Goal: Check status: Check status

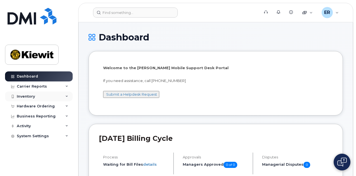
click at [31, 98] on div "Inventory" at bounding box center [26, 96] width 18 height 4
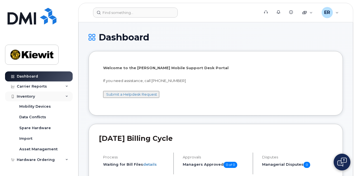
click at [31, 98] on div "Inventory" at bounding box center [26, 96] width 18 height 4
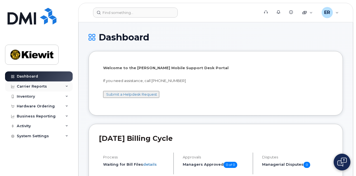
click at [37, 87] on div "Carrier Reports" at bounding box center [32, 86] width 30 height 4
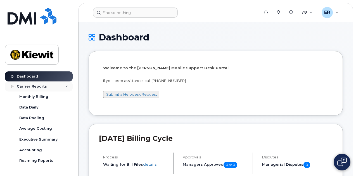
click at [37, 87] on div "Carrier Reports" at bounding box center [32, 86] width 30 height 4
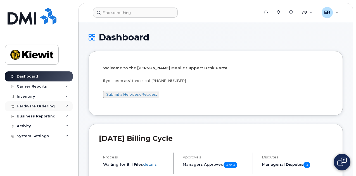
click at [30, 104] on div "Hardware Ordering" at bounding box center [36, 106] width 38 height 4
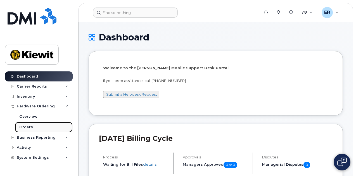
click at [29, 128] on div "Orders" at bounding box center [26, 127] width 14 height 5
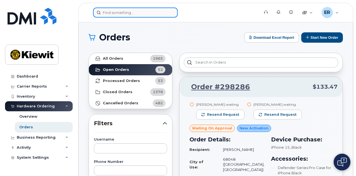
click at [132, 10] on input at bounding box center [135, 13] width 85 height 10
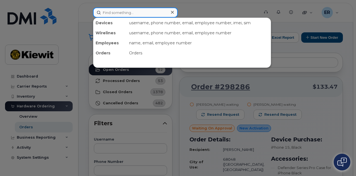
paste input "5516978653"
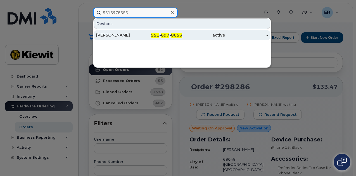
type input "5516978653"
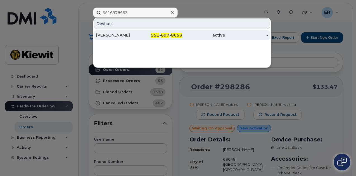
click at [119, 33] on div "[PERSON_NAME]" at bounding box center [117, 35] width 43 height 6
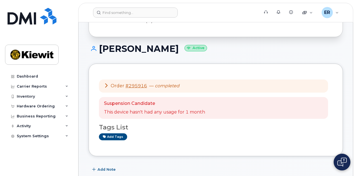
scroll to position [35, 0]
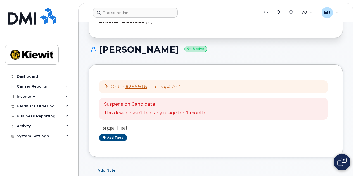
drag, startPoint x: 176, startPoint y: 50, endPoint x: 99, endPoint y: 38, distance: 78.1
click at [126, 49] on h1 "[PERSON_NAME] Active" at bounding box center [216, 50] width 254 height 10
click at [173, 49] on h1 "[PERSON_NAME] Active" at bounding box center [216, 50] width 254 height 10
drag, startPoint x: 176, startPoint y: 50, endPoint x: 93, endPoint y: 41, distance: 84.0
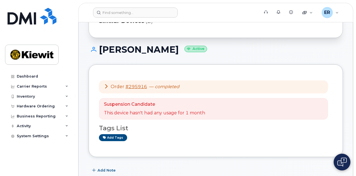
copy h1 "[PERSON_NAME]"
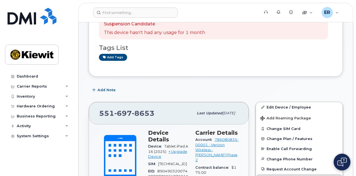
scroll to position [0, 0]
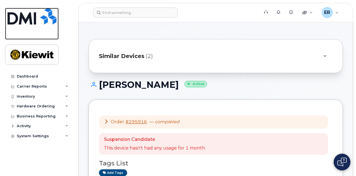
click at [17, 17] on img at bounding box center [32, 16] width 49 height 17
